Goal: Find specific page/section: Find specific page/section

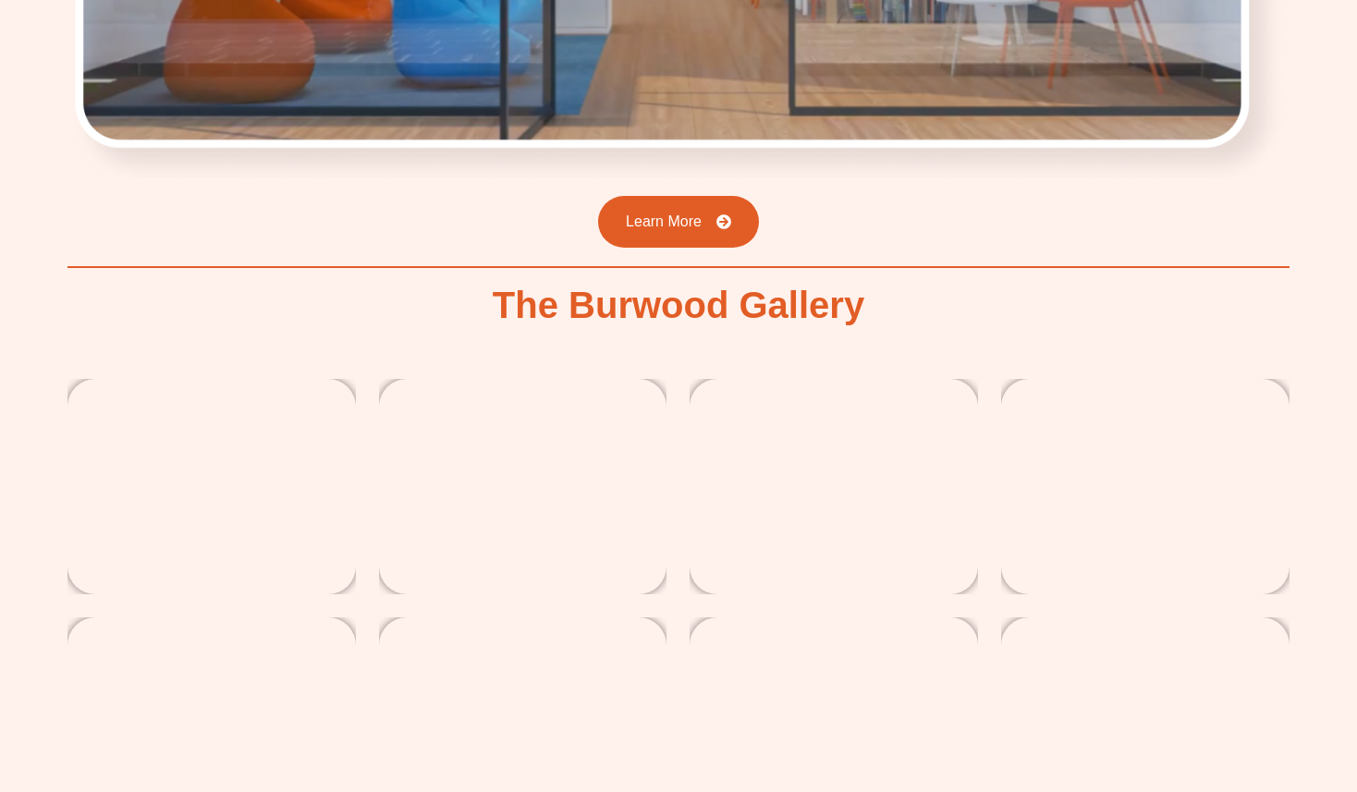
scroll to position [3117, 0]
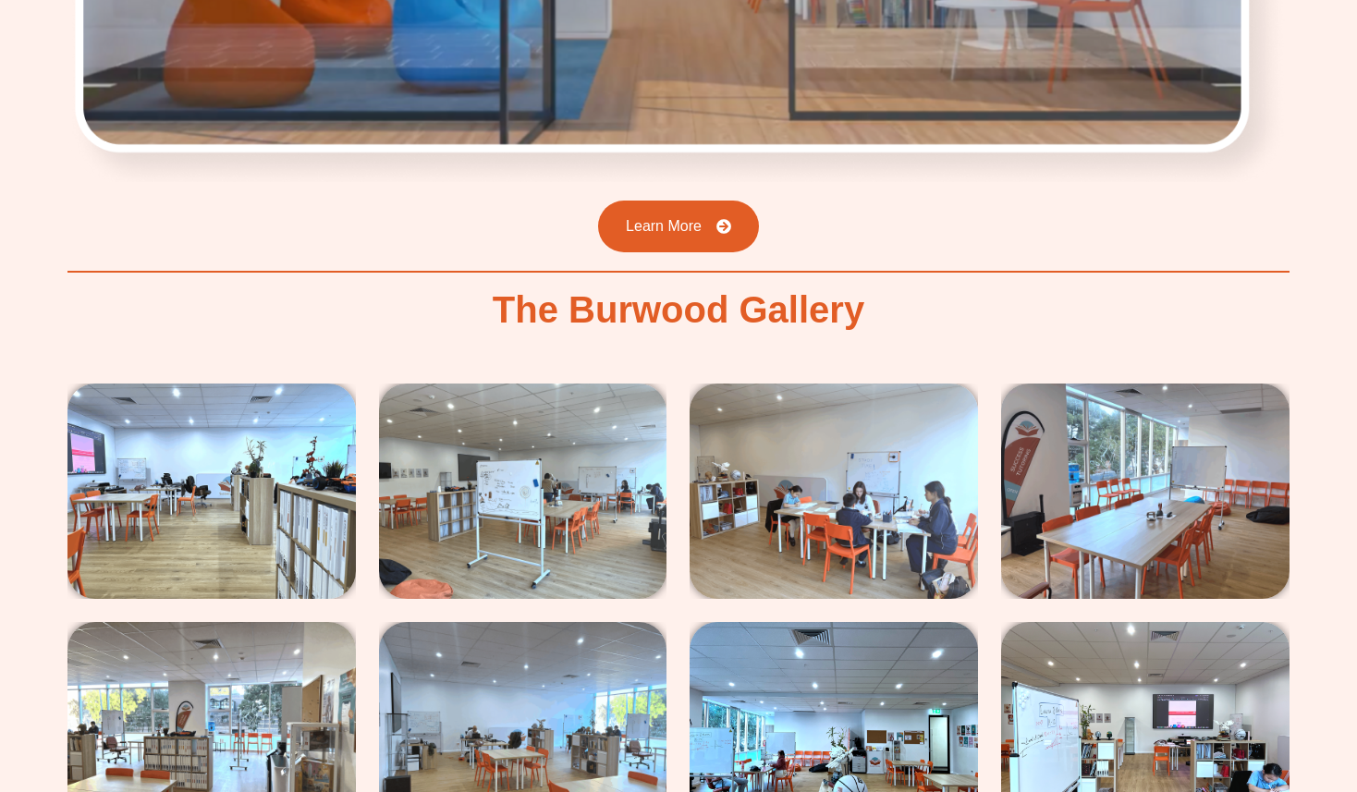
click at [586, 291] on h2 "The Burwood Gallery" at bounding box center [679, 309] width 372 height 37
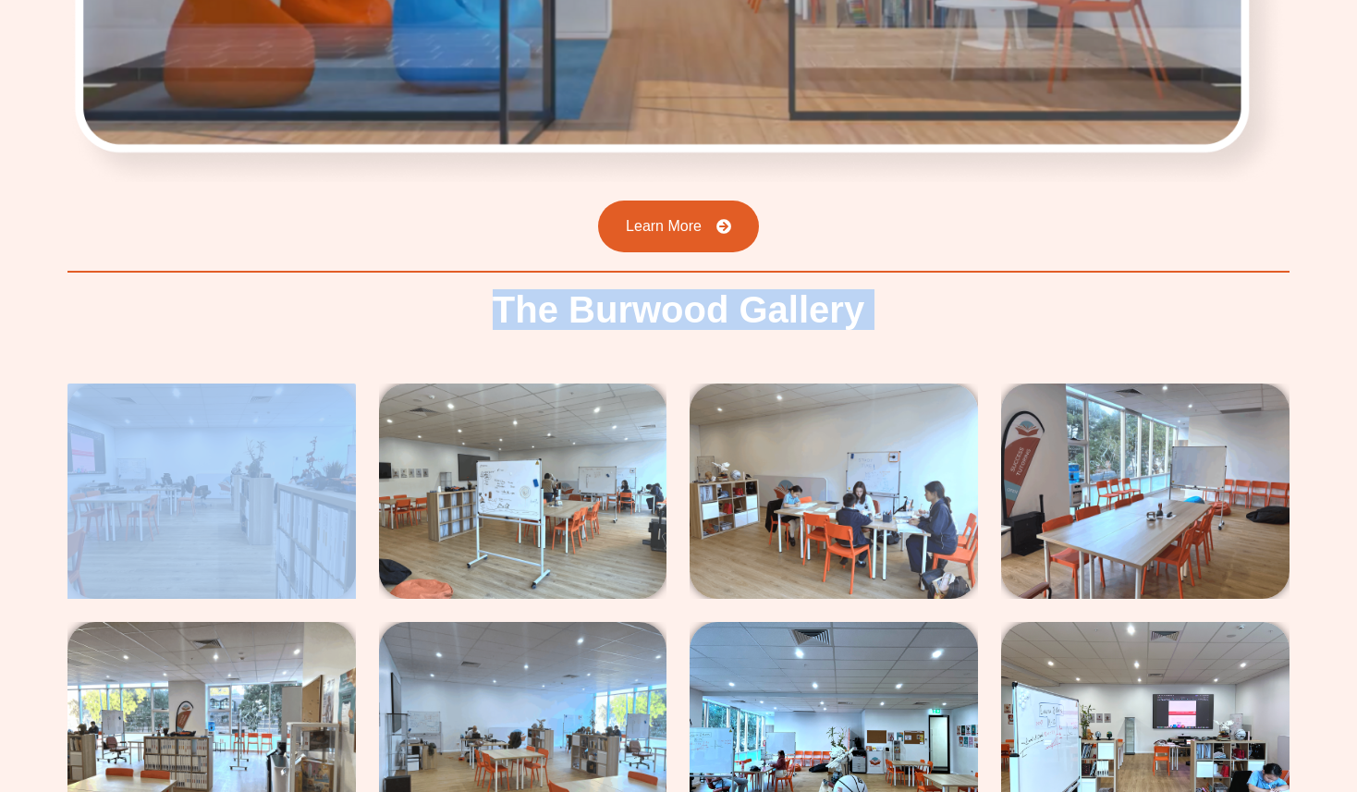
click at [586, 291] on h2 "The Burwood Gallery" at bounding box center [679, 309] width 372 height 37
click at [624, 291] on h2 "The Burwood Gallery" at bounding box center [679, 309] width 372 height 37
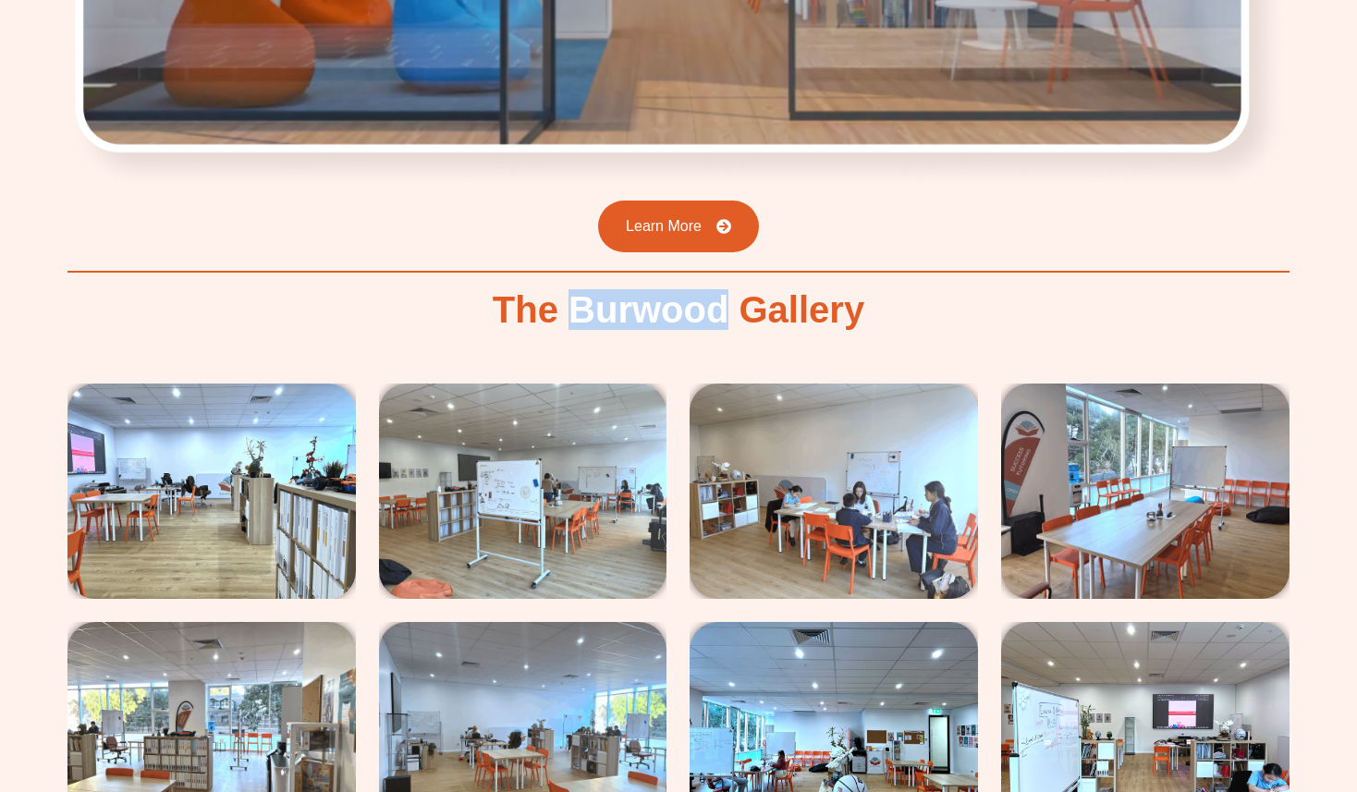
click at [624, 291] on h2 "The Burwood Gallery" at bounding box center [679, 309] width 372 height 37
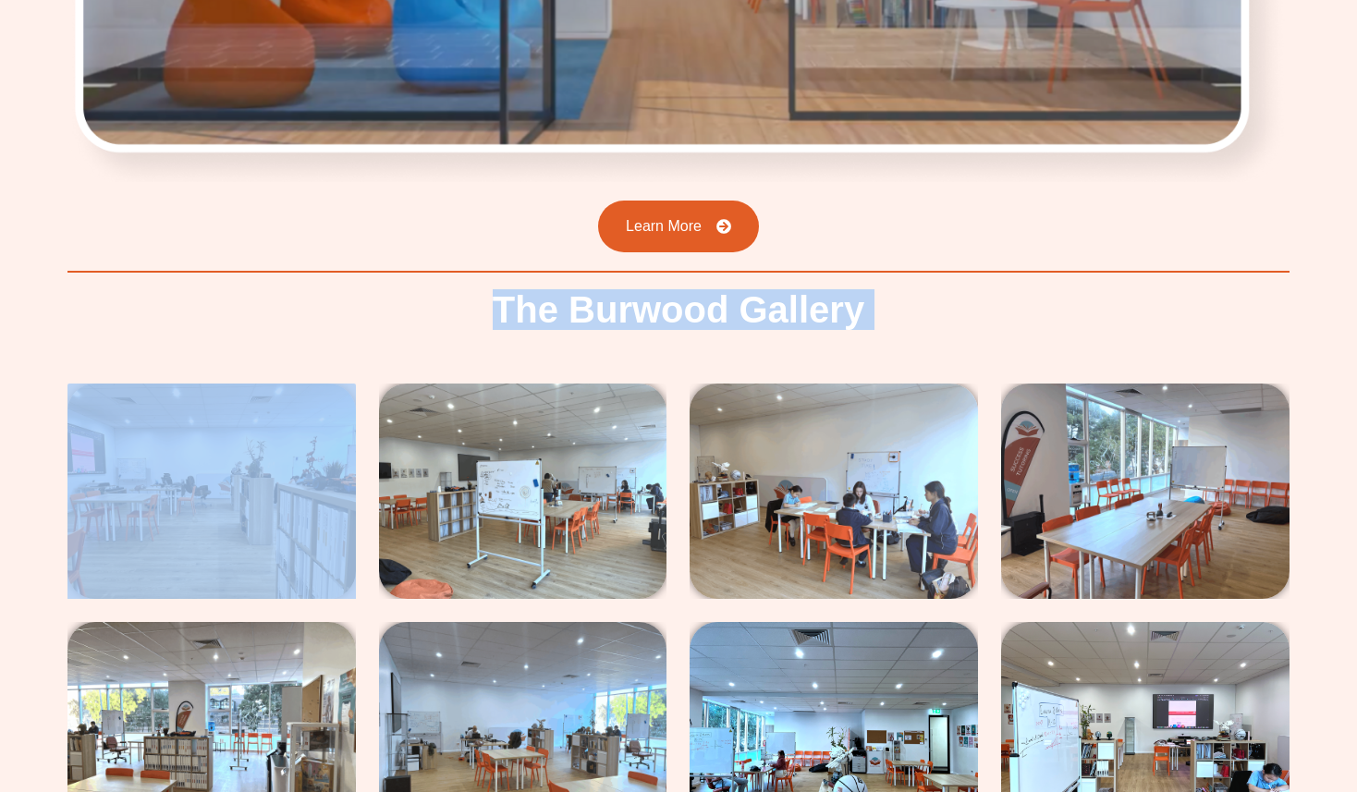
click at [624, 291] on h2 "The Burwood Gallery" at bounding box center [679, 309] width 372 height 37
click at [685, 291] on h2 "The Burwood Gallery" at bounding box center [679, 309] width 372 height 37
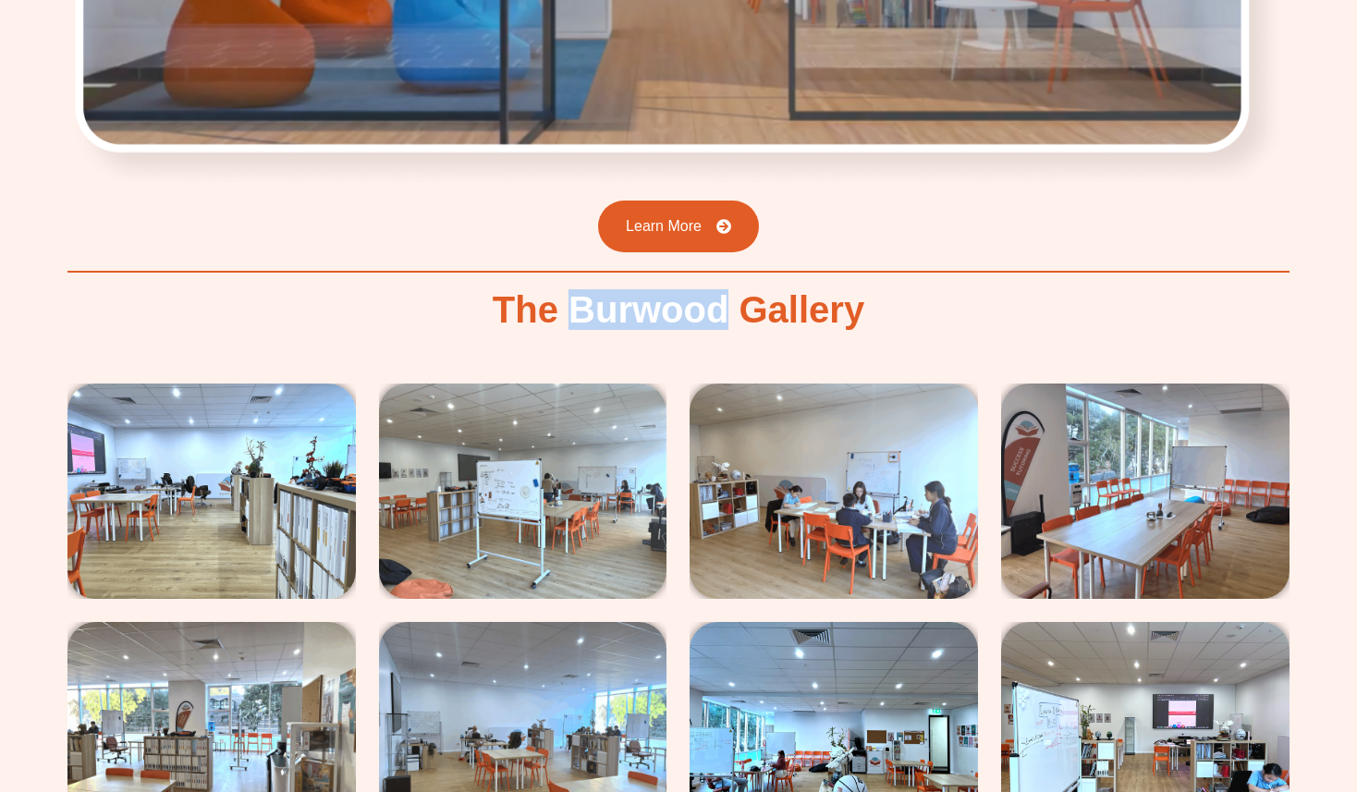
click at [685, 291] on h2 "The Burwood Gallery" at bounding box center [679, 309] width 372 height 37
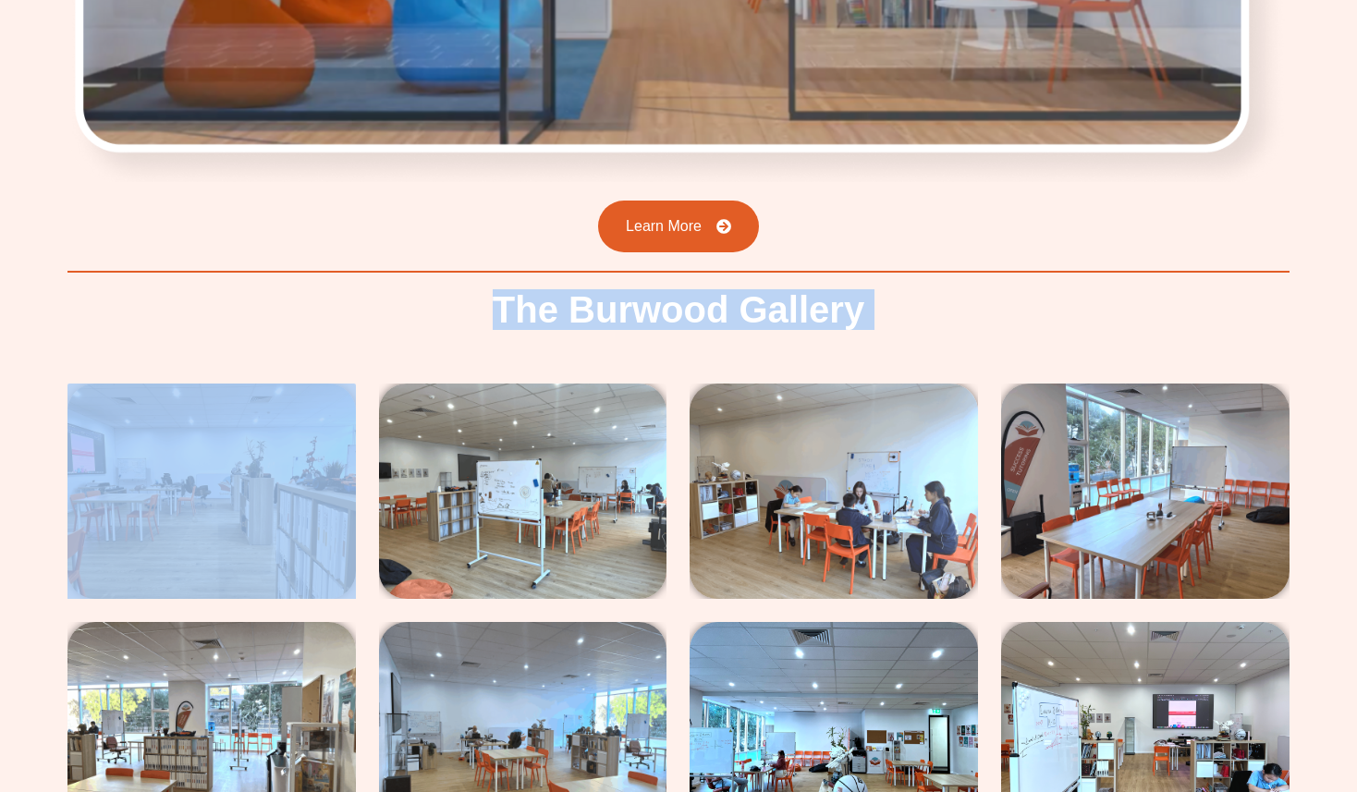
click at [685, 291] on h2 "The Burwood Gallery" at bounding box center [679, 309] width 372 height 37
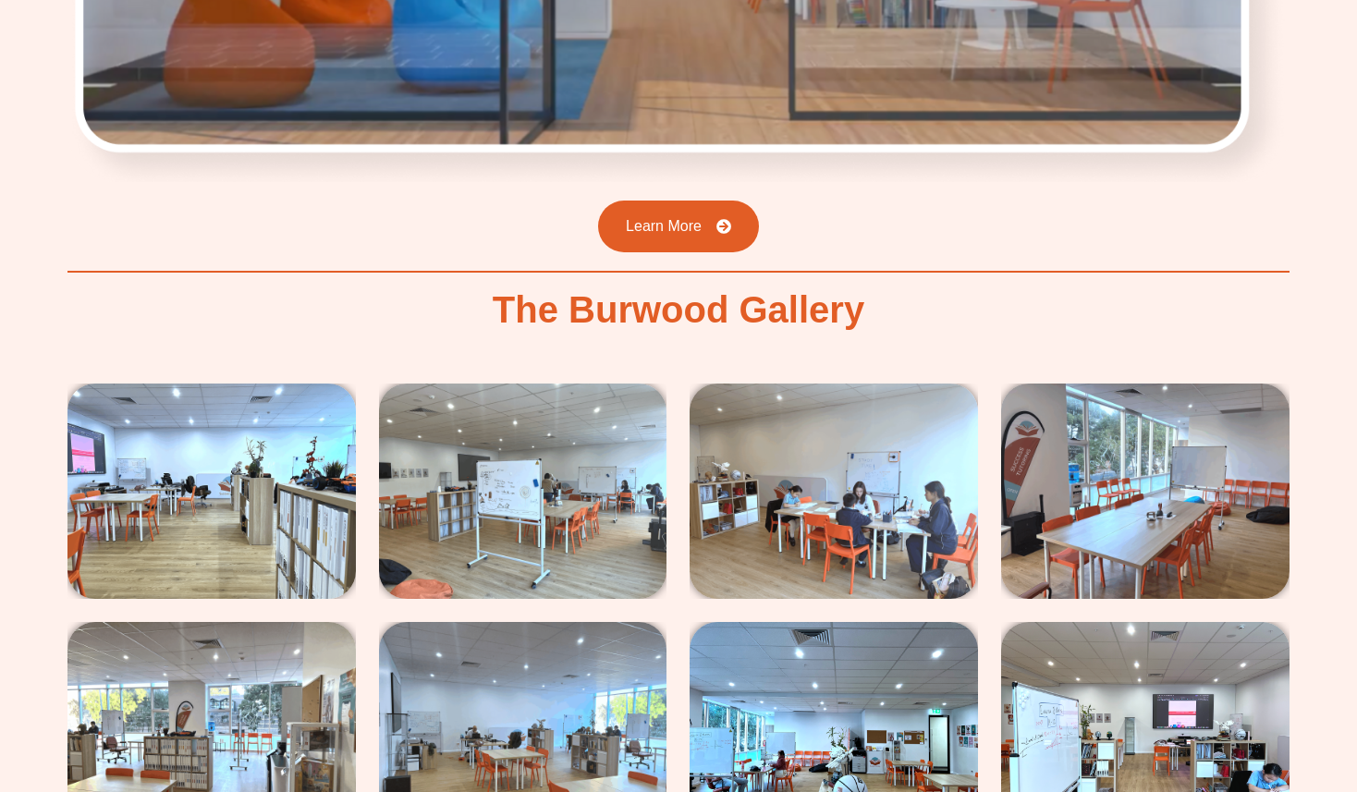
click at [780, 291] on h2 "The Burwood Gallery" at bounding box center [679, 309] width 372 height 37
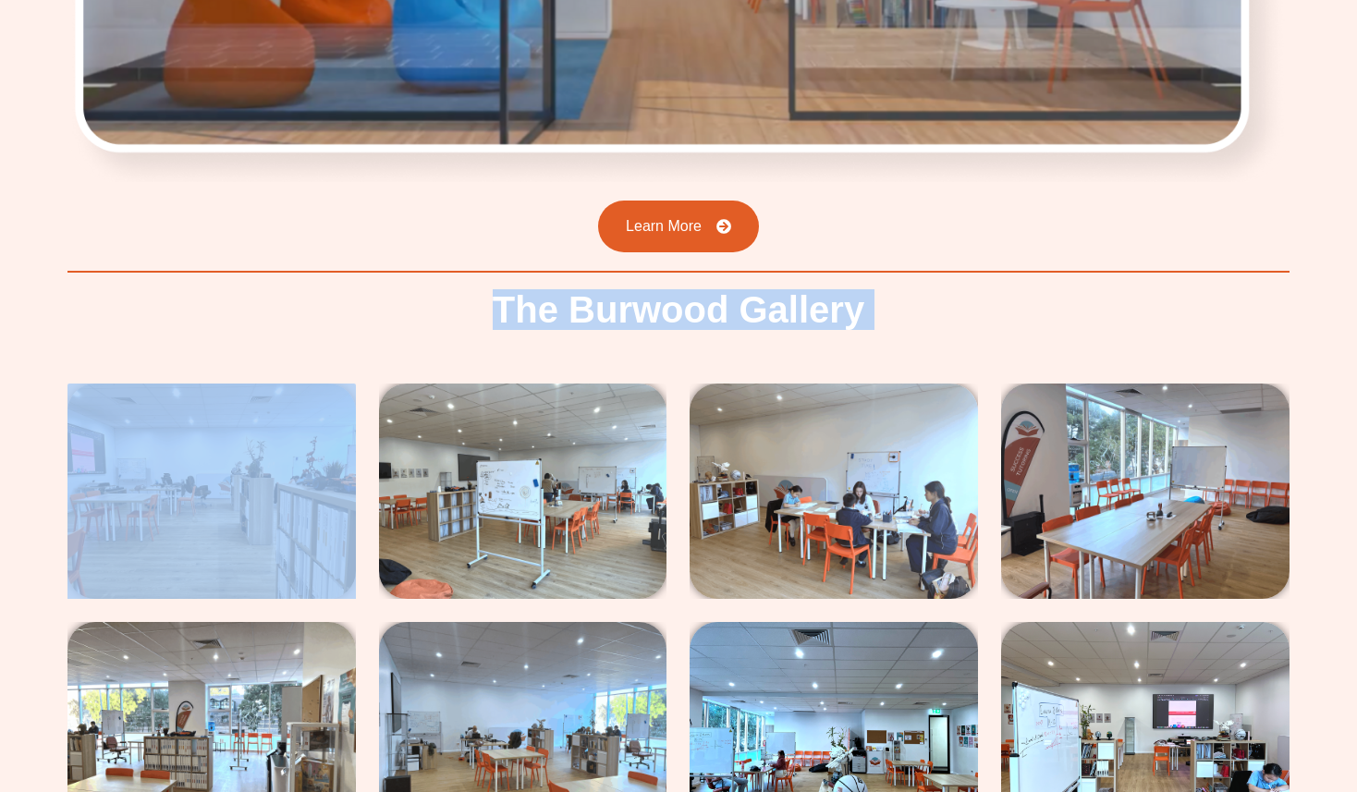
click at [780, 291] on h2 "The Burwood Gallery" at bounding box center [679, 309] width 372 height 37
click at [689, 291] on h2 "The Burwood Gallery" at bounding box center [679, 309] width 372 height 37
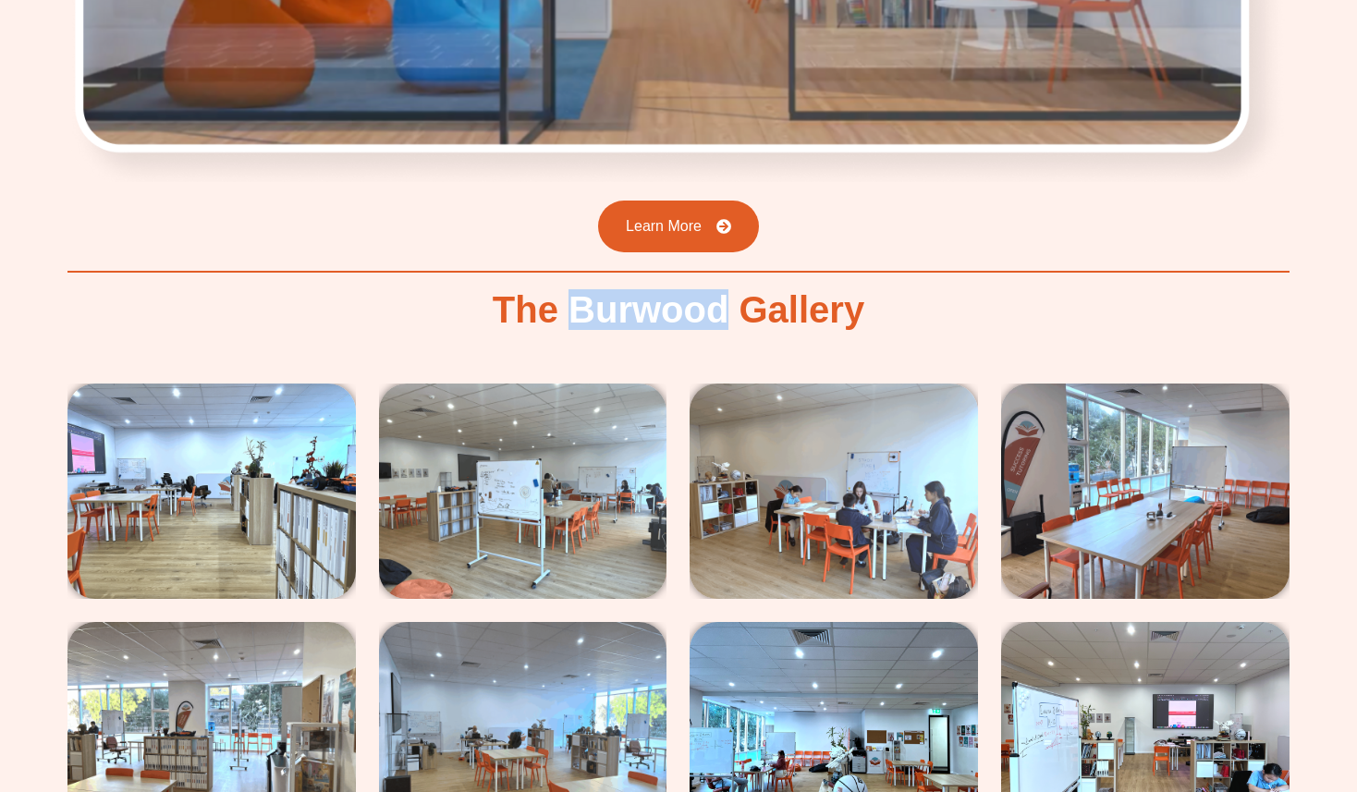
click at [689, 291] on h2 "The Burwood Gallery" at bounding box center [679, 309] width 372 height 37
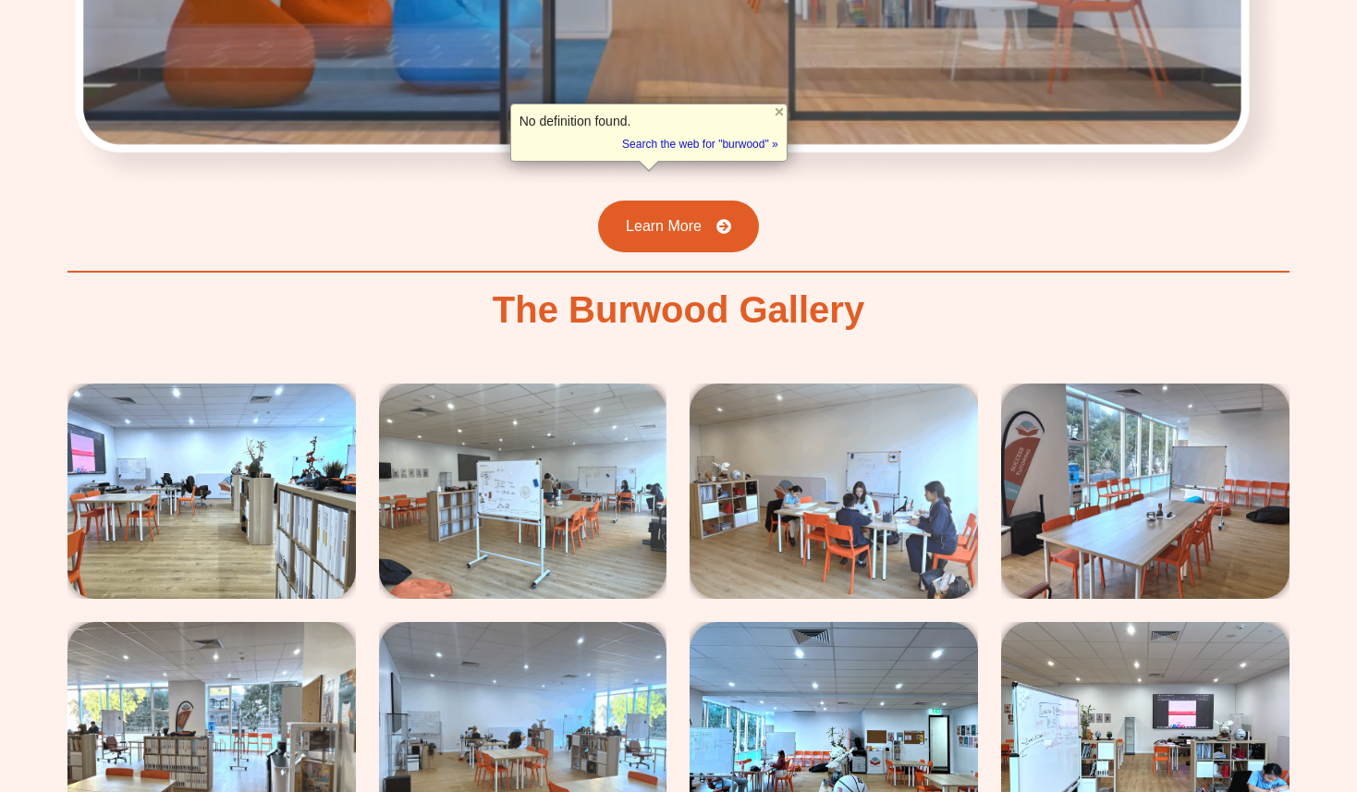
click at [657, 291] on h2 "The Burwood Gallery" at bounding box center [679, 309] width 372 height 37
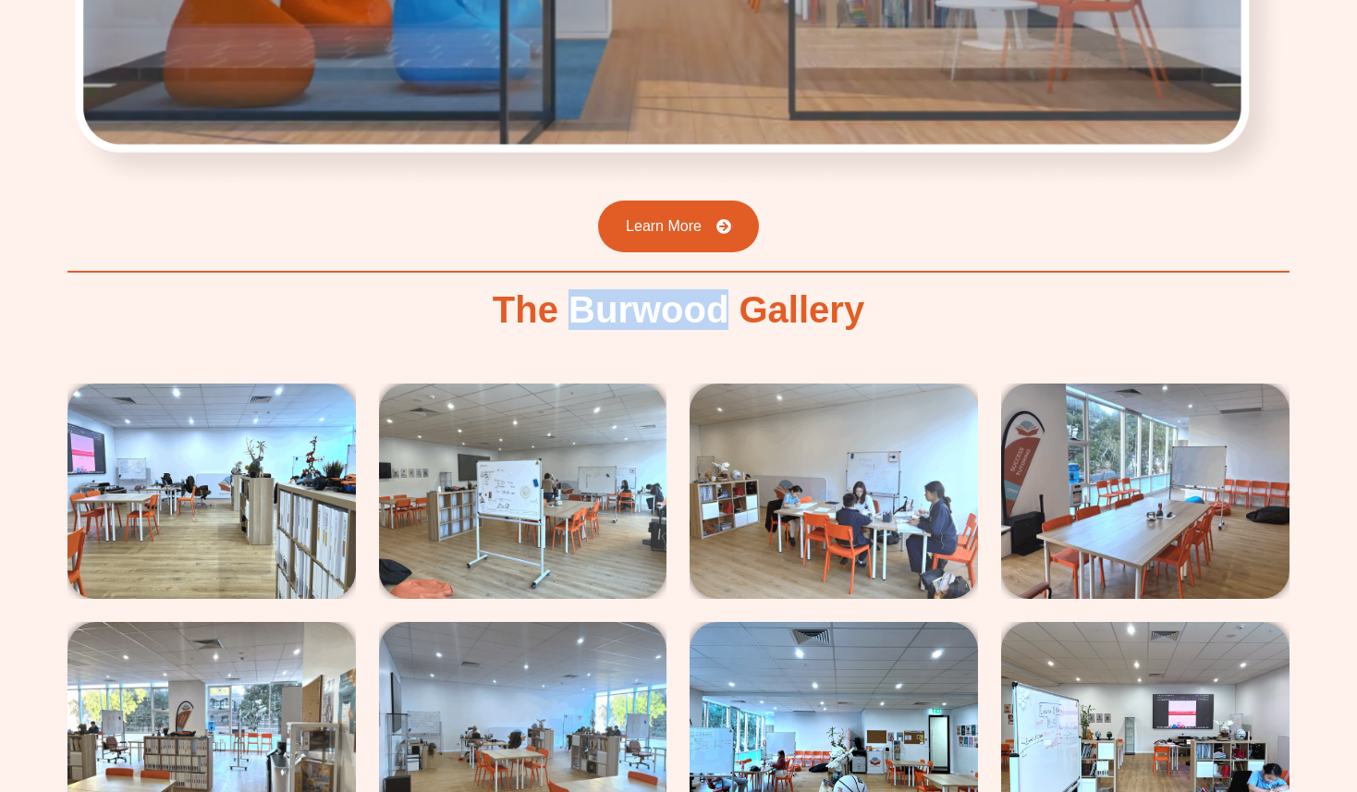
click at [657, 291] on h2 "The Burwood Gallery" at bounding box center [679, 309] width 372 height 37
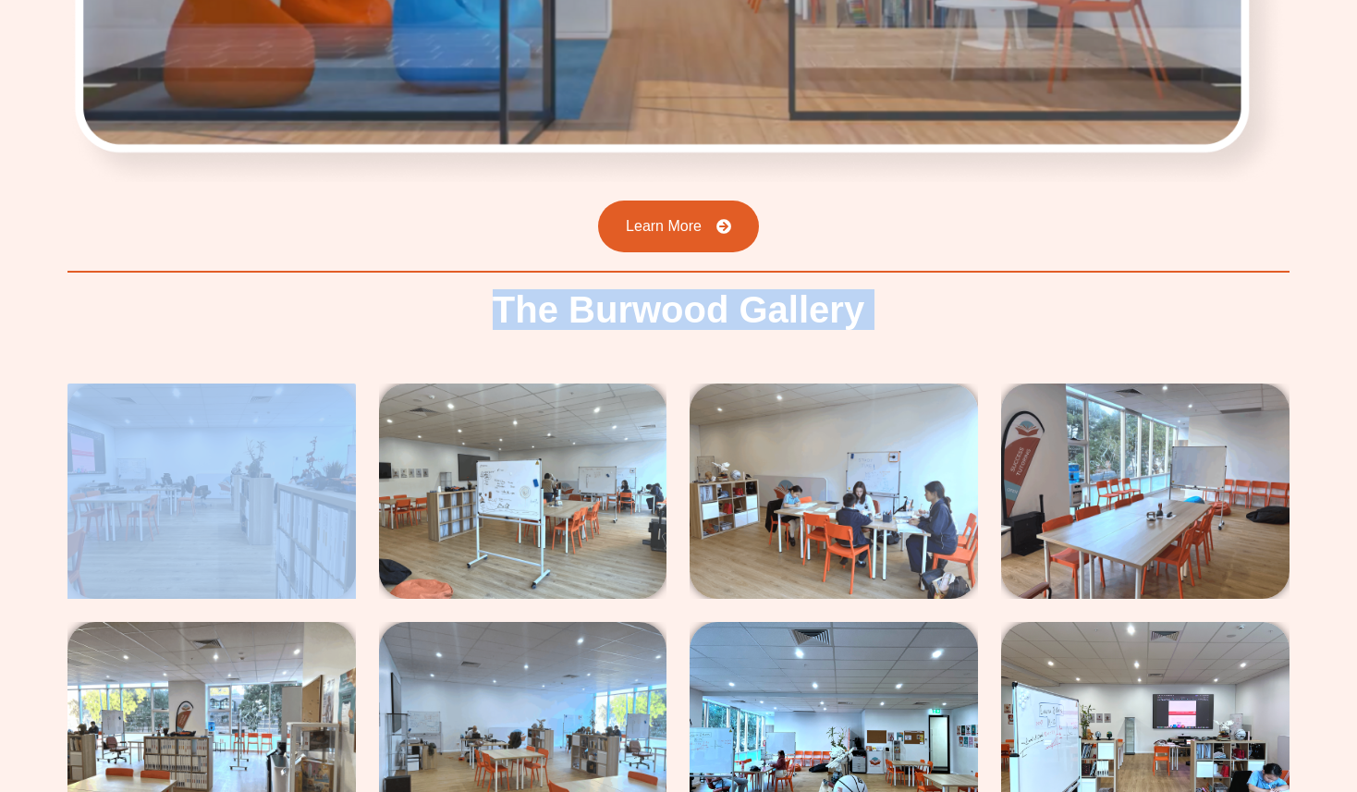
click at [657, 291] on h2 "The Burwood Gallery" at bounding box center [679, 309] width 372 height 37
click at [546, 291] on h2 "The Burwood Gallery" at bounding box center [679, 309] width 372 height 37
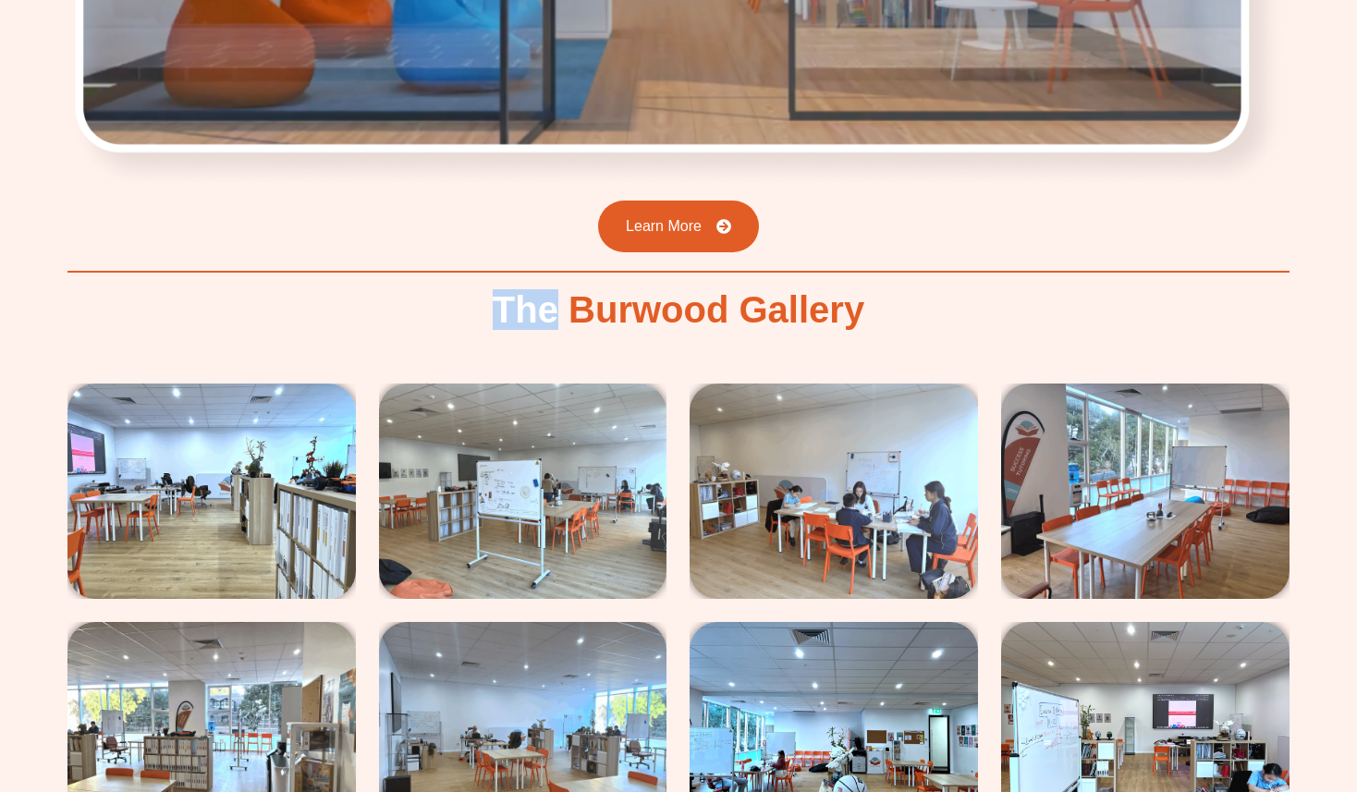
click at [546, 291] on h2 "The Burwood Gallery" at bounding box center [679, 309] width 372 height 37
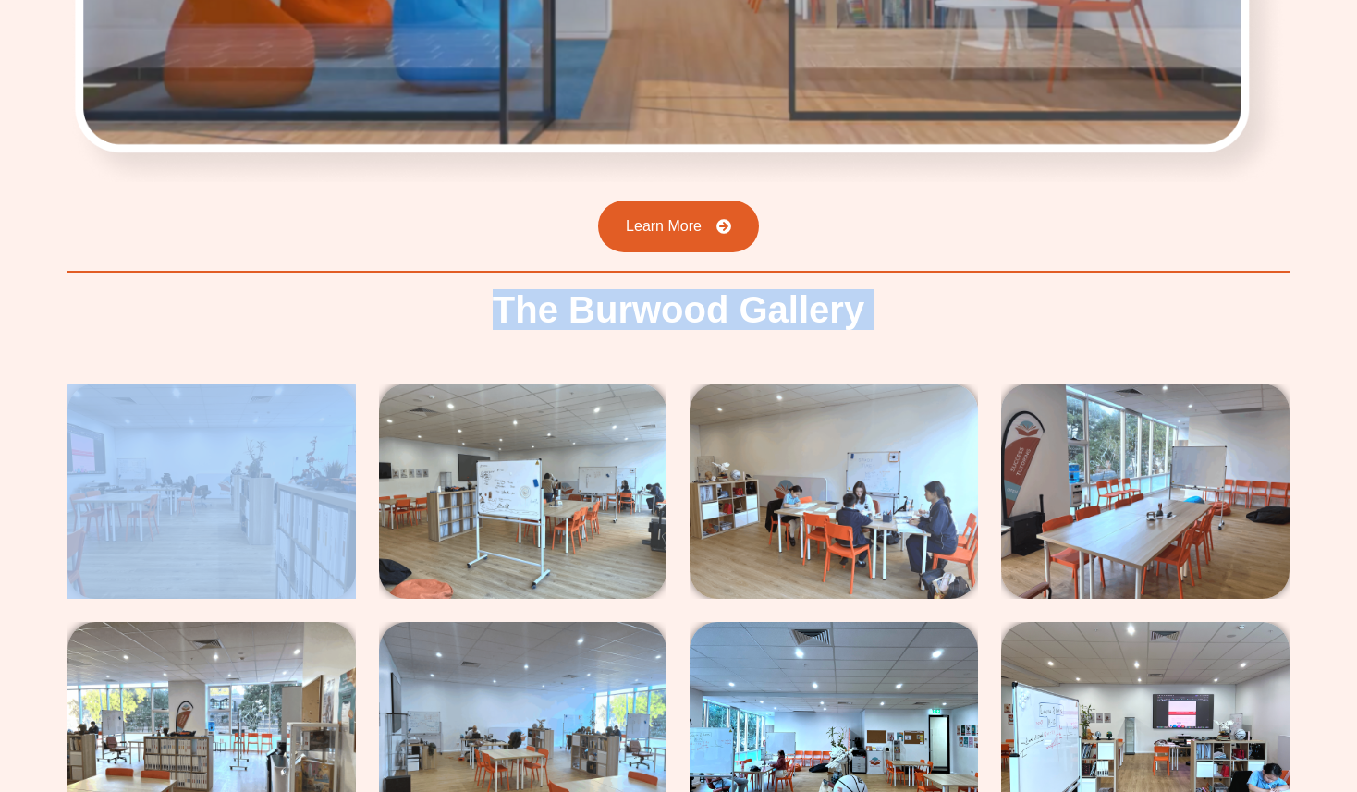
click at [546, 291] on h2 "The Burwood Gallery" at bounding box center [679, 309] width 372 height 37
click at [499, 291] on h2 "The Burwood Gallery" at bounding box center [679, 309] width 372 height 37
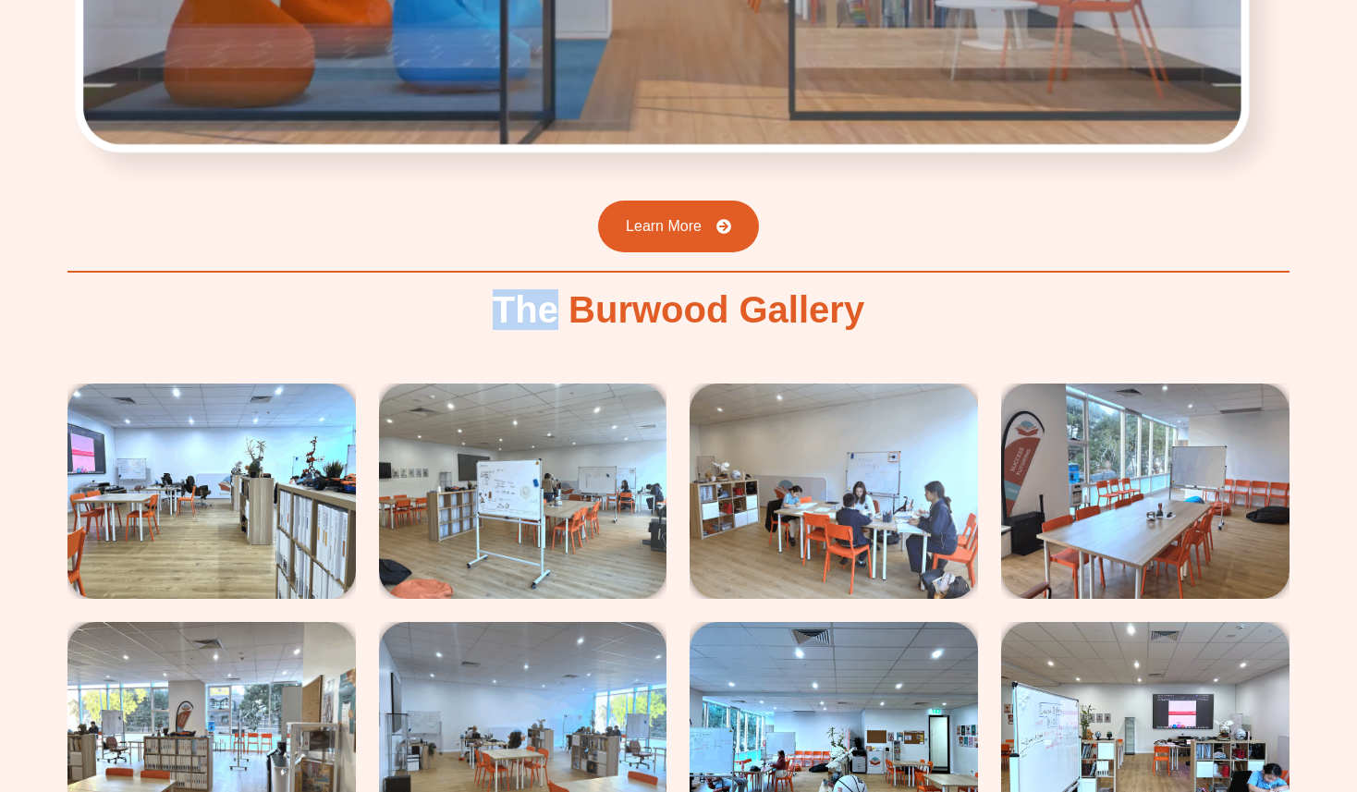
click at [499, 291] on h2 "The Burwood Gallery" at bounding box center [679, 309] width 372 height 37
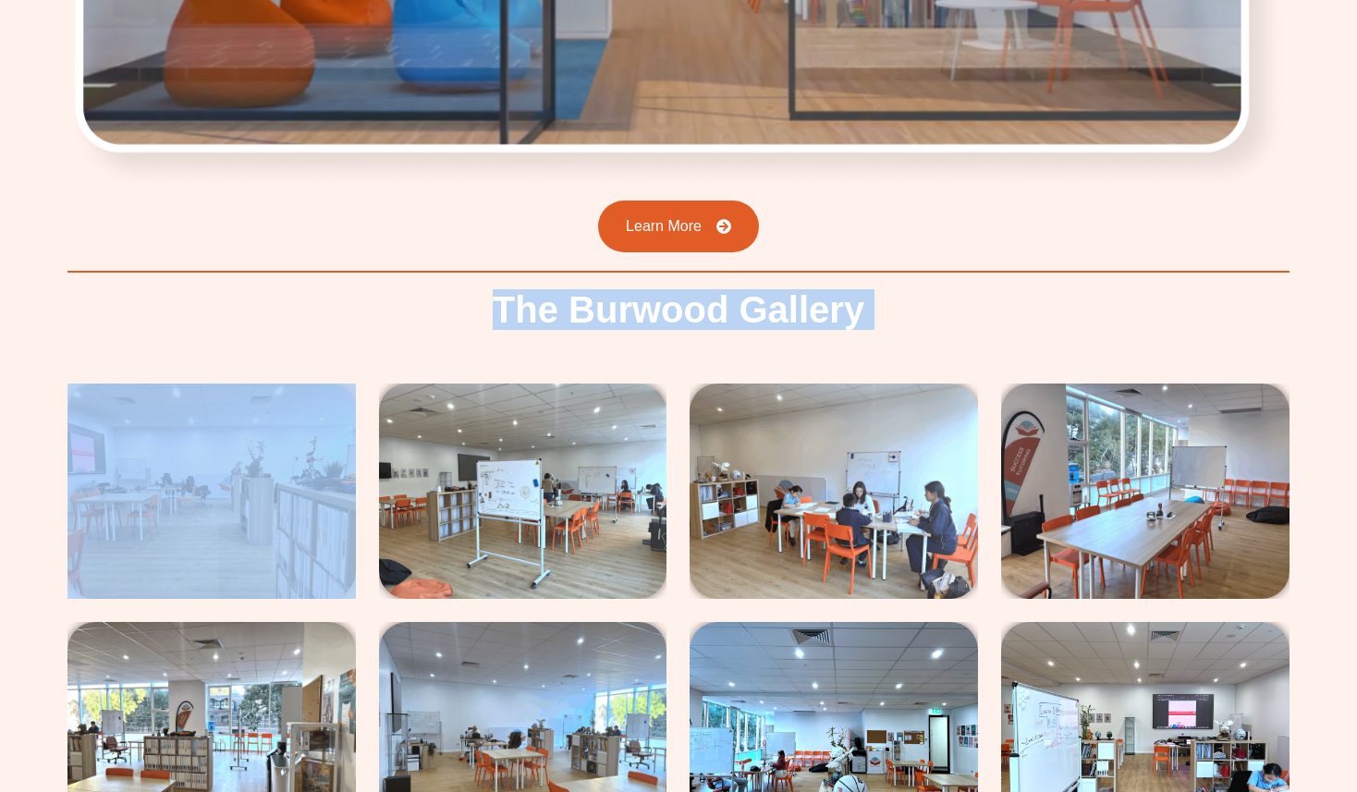
click at [499, 291] on h2 "The Burwood Gallery" at bounding box center [679, 309] width 372 height 37
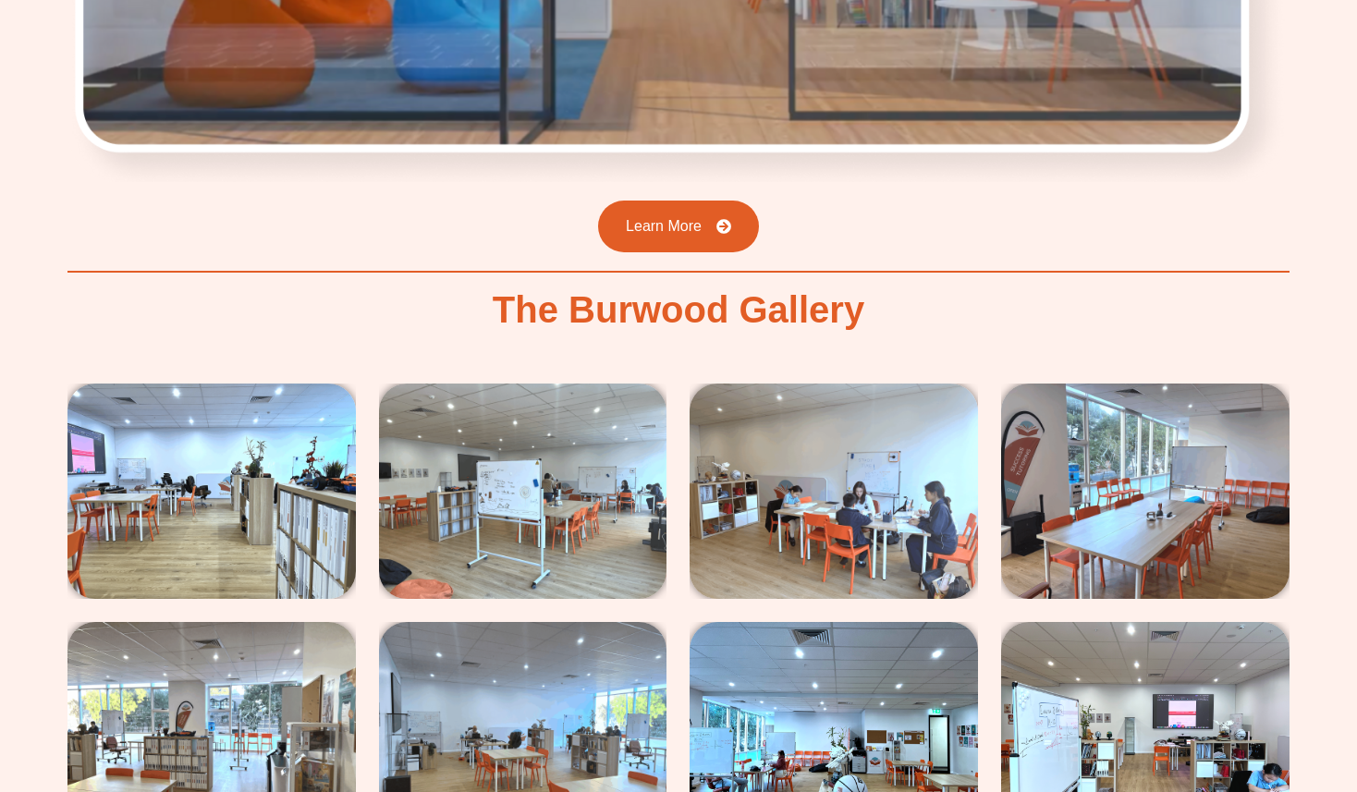
click at [570, 291] on h2 "The Burwood Gallery" at bounding box center [679, 309] width 372 height 37
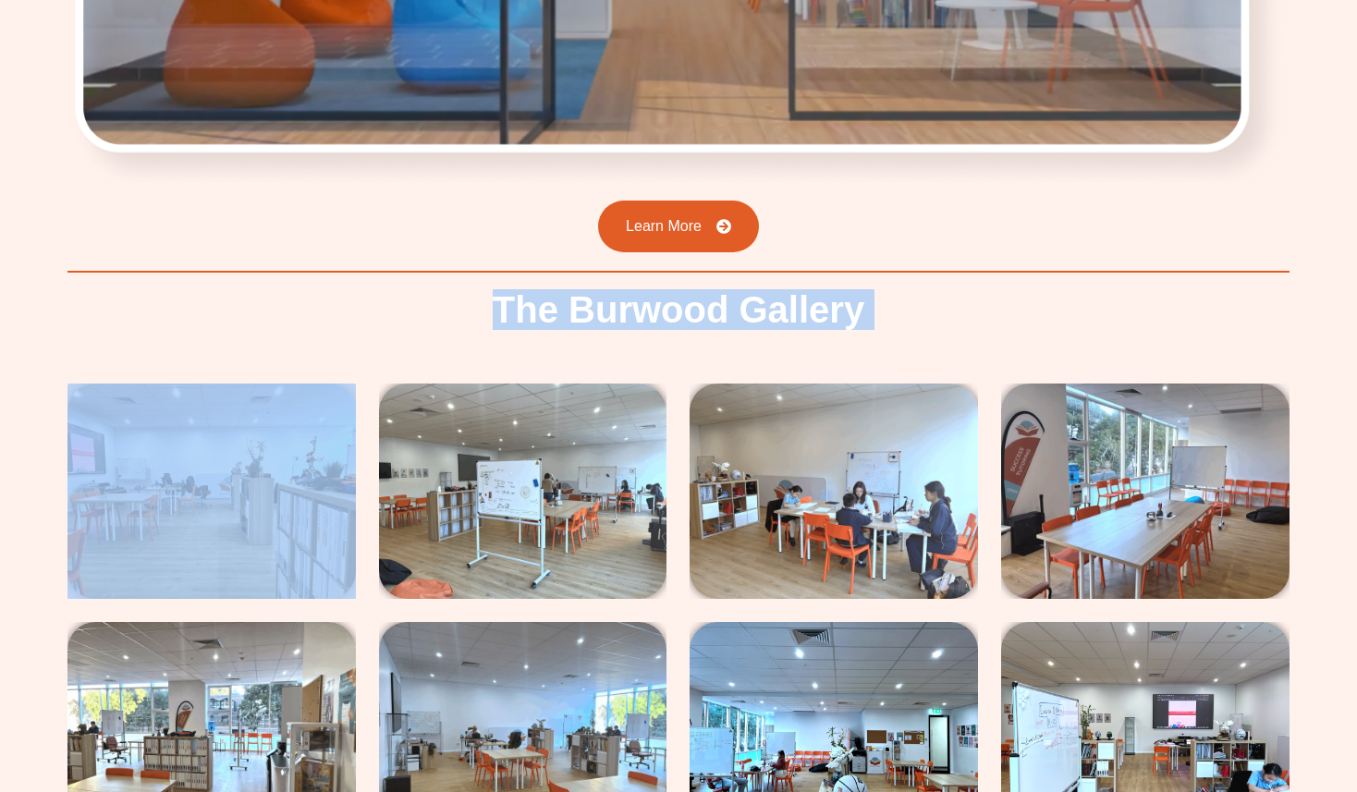
click at [570, 291] on h2 "The Burwood Gallery" at bounding box center [679, 309] width 372 height 37
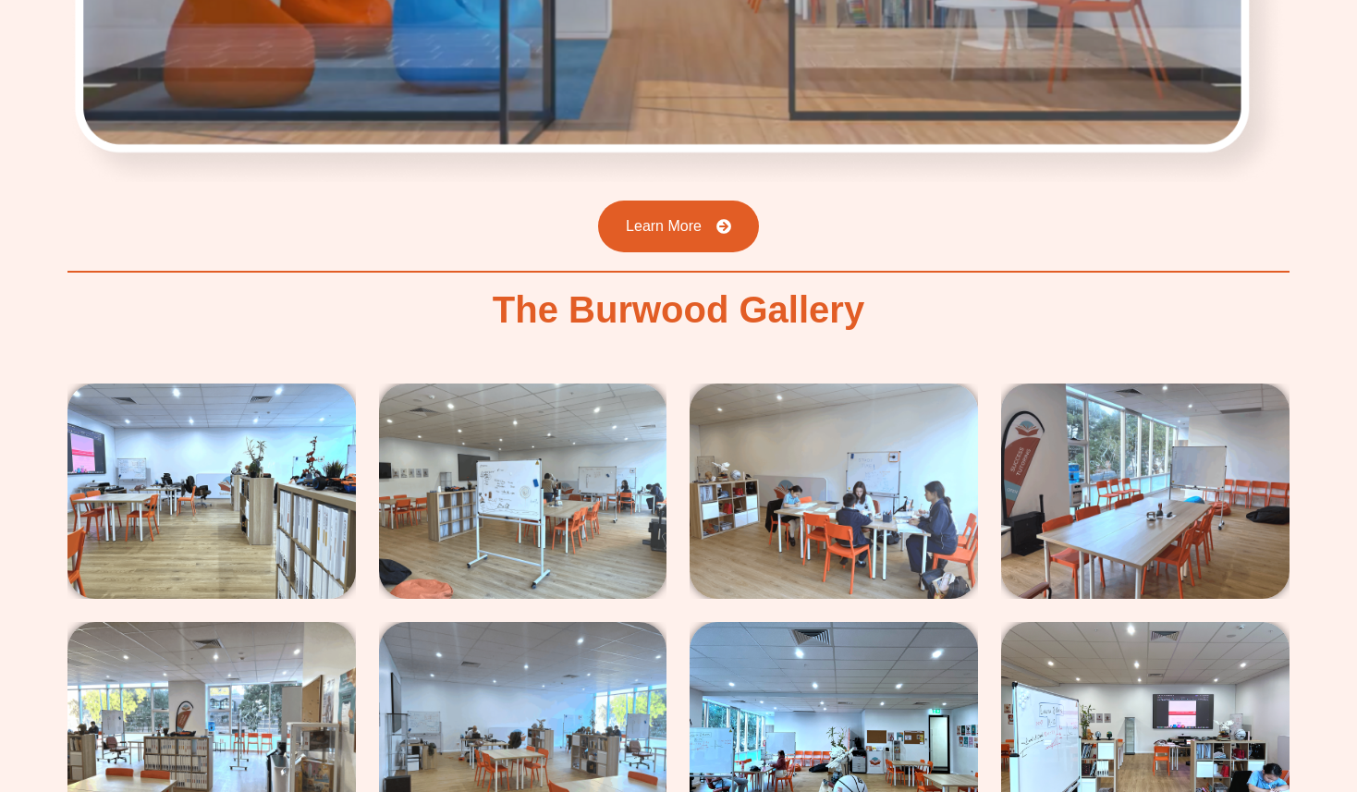
click at [509, 291] on h2 "The Burwood Gallery" at bounding box center [679, 309] width 372 height 37
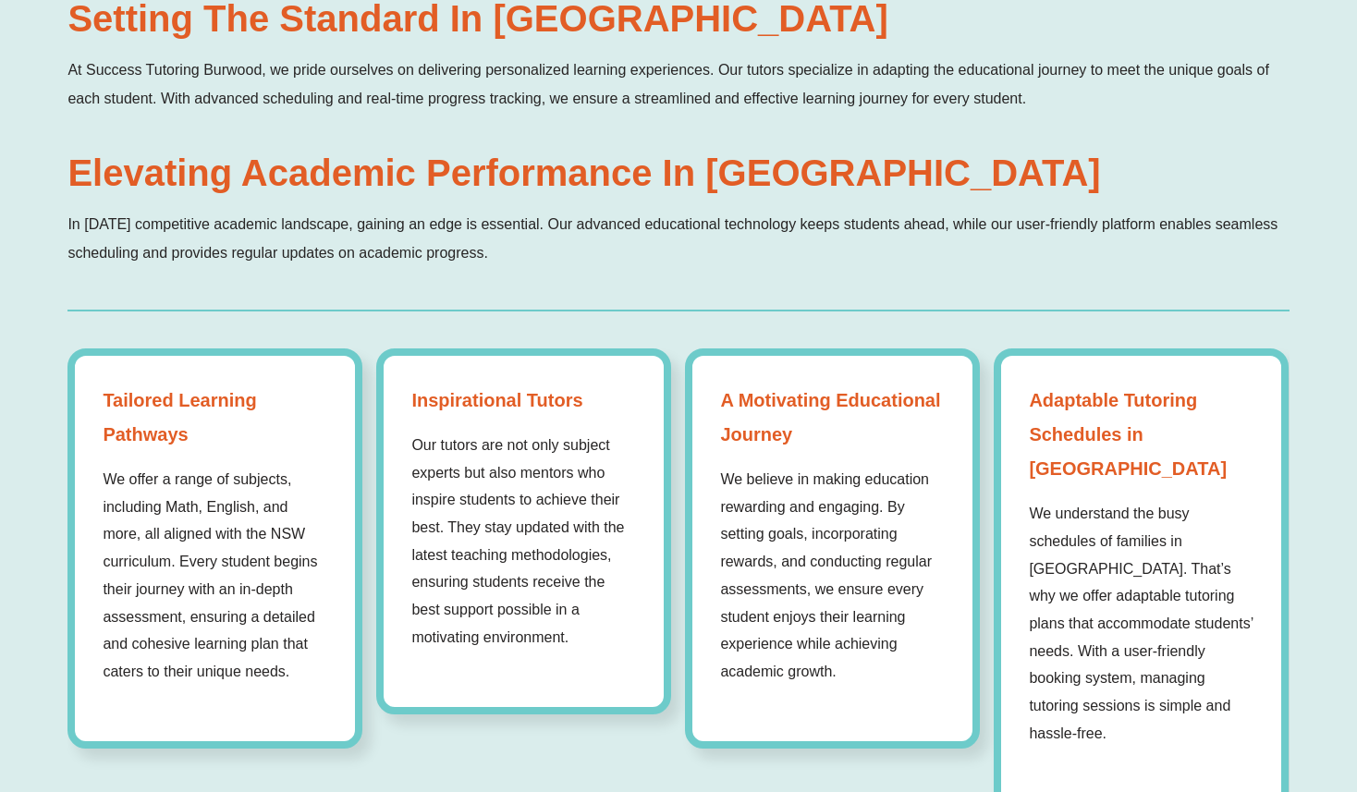
scroll to position [0, 0]
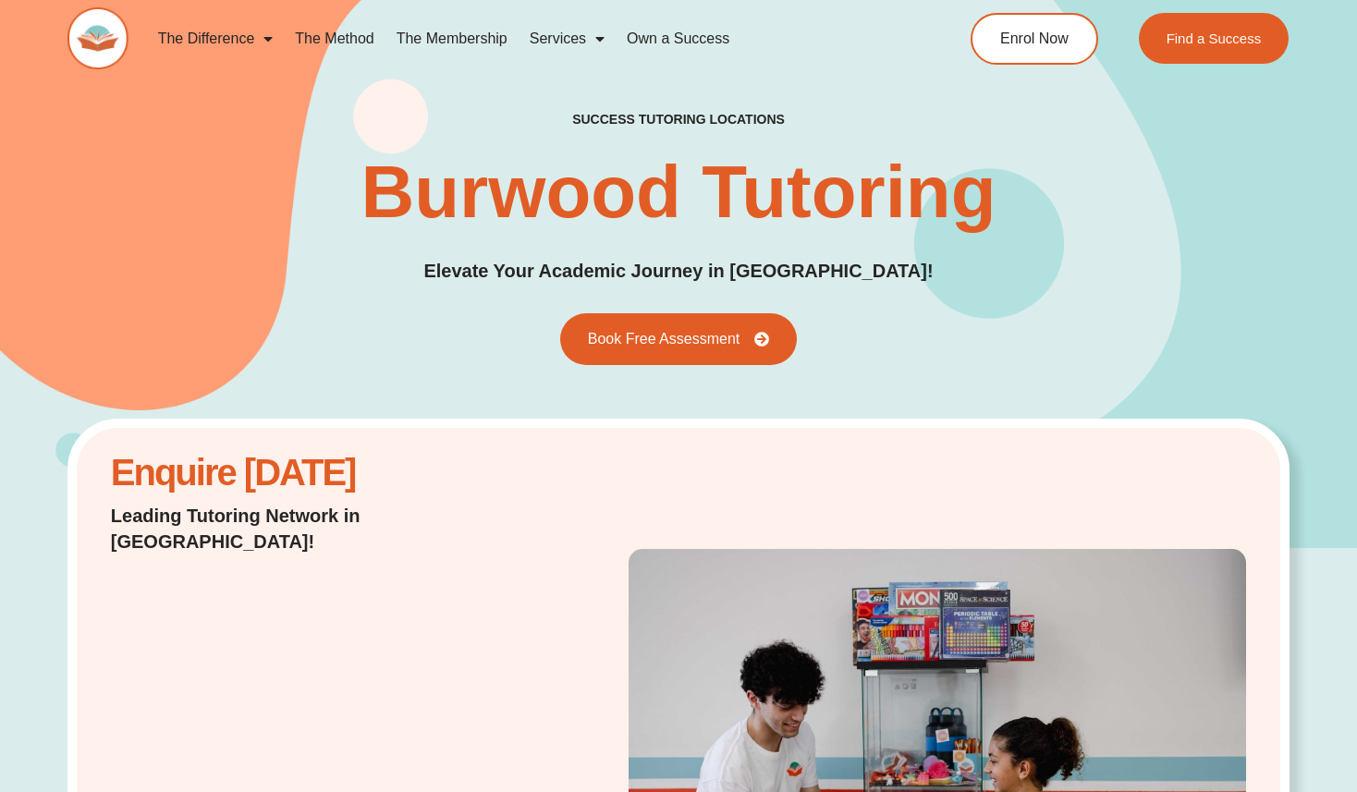
click at [766, 273] on p "Elevate Your Academic Journey in [GEOGRAPHIC_DATA]!" at bounding box center [677, 271] width 509 height 29
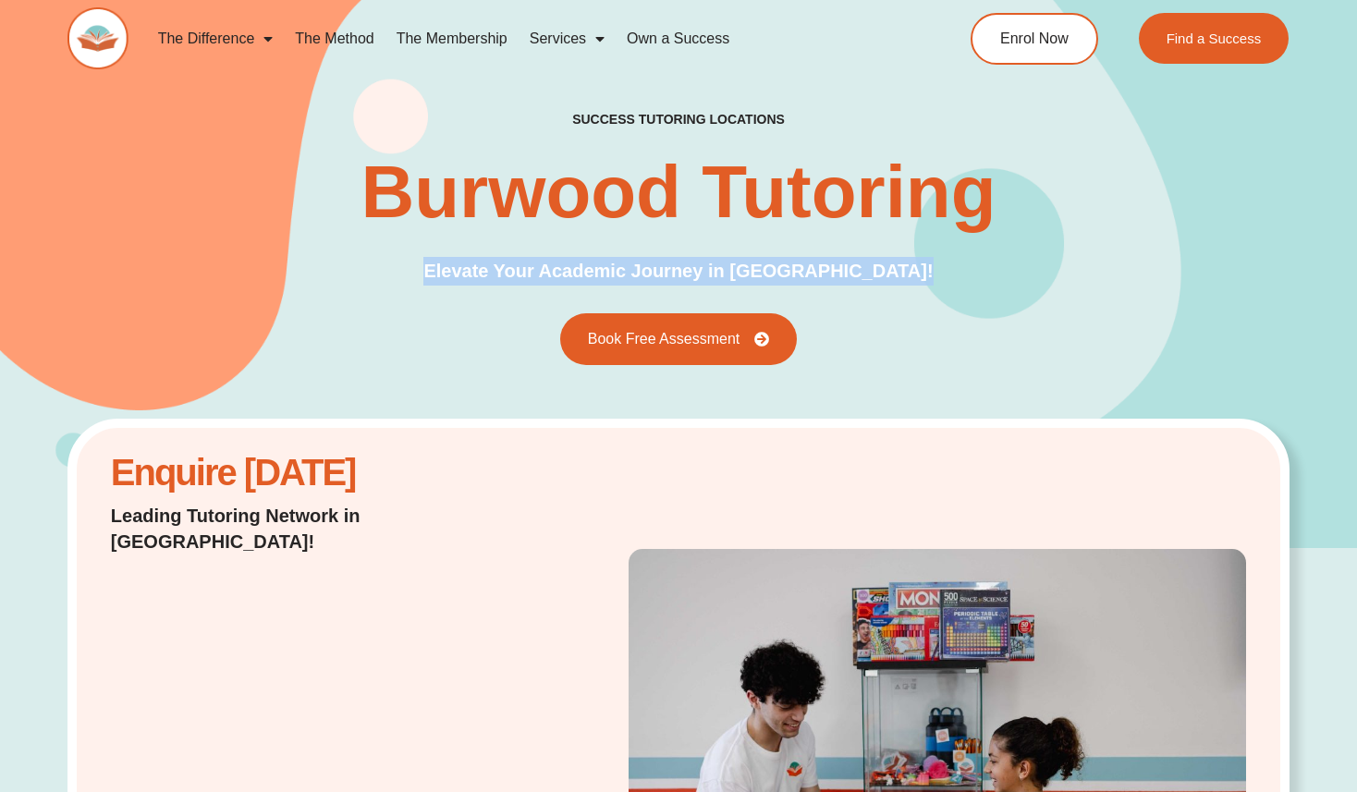
click at [766, 273] on p "Elevate Your Academic Journey in [GEOGRAPHIC_DATA]!" at bounding box center [677, 271] width 509 height 29
